Goal: Task Accomplishment & Management: Manage account settings

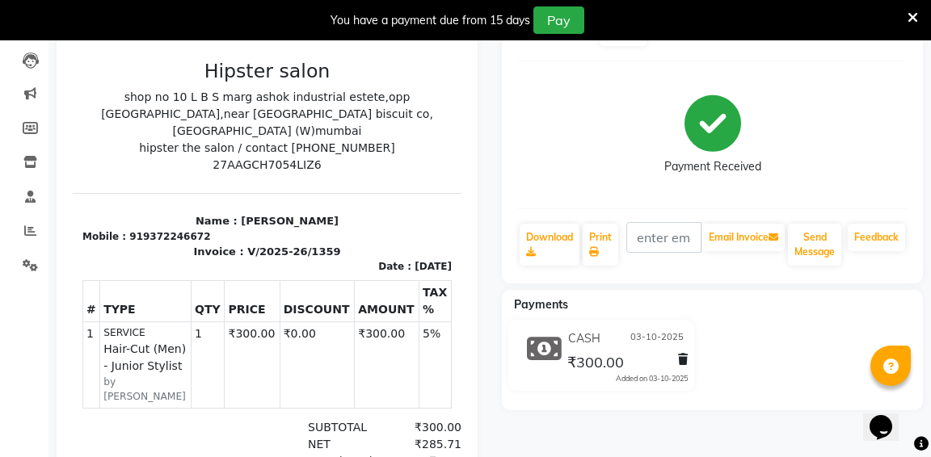
scroll to position [171, 0]
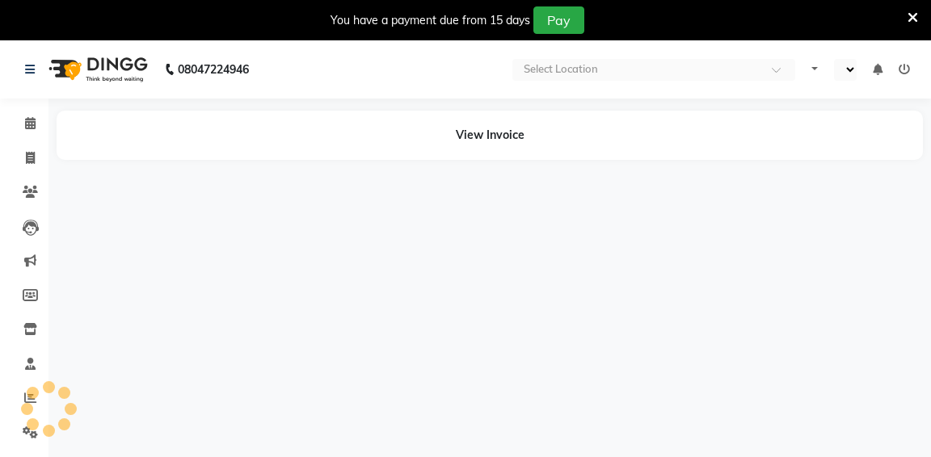
select select "en"
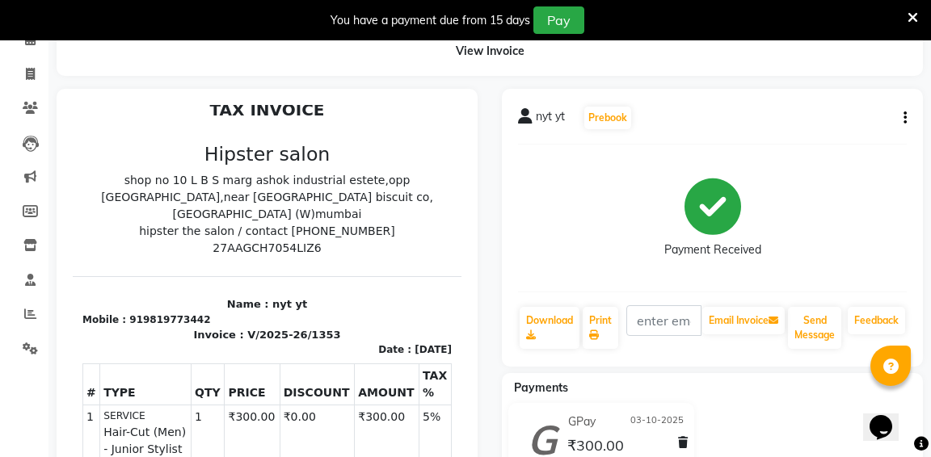
scroll to position [84, 0]
click at [905, 118] on icon "button" at bounding box center [904, 118] width 3 height 1
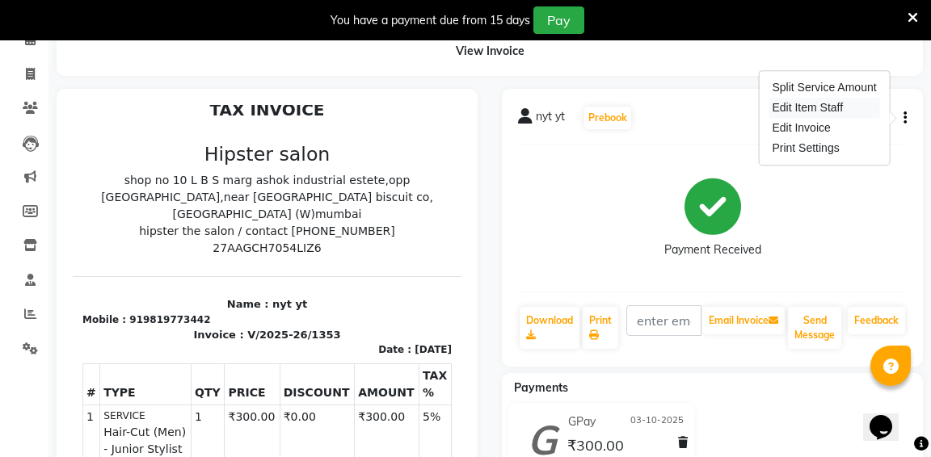
click at [833, 109] on div "Edit Item Staff" at bounding box center [823, 108] width 111 height 20
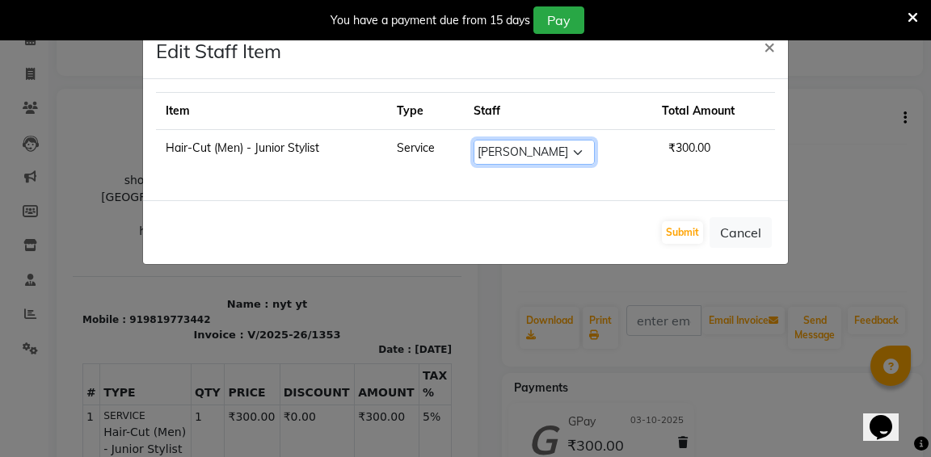
click at [582, 154] on select "Select aditya [PERSON_NAME] [PERSON_NAME] [PERSON_NAME] [PERSON_NAME].N [PERSON…" at bounding box center [533, 152] width 121 height 25
select select "58202"
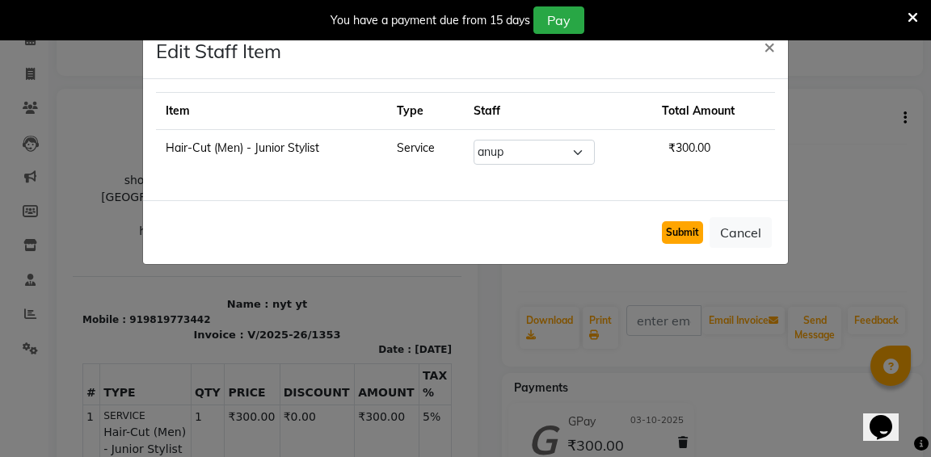
click at [684, 237] on button "Submit" at bounding box center [682, 232] width 41 height 23
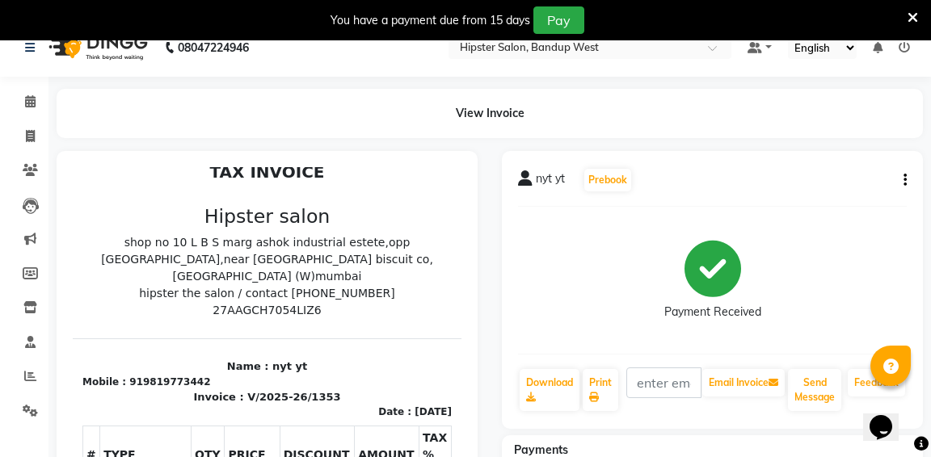
scroll to position [0, 0]
